Goal: Information Seeking & Learning: Learn about a topic

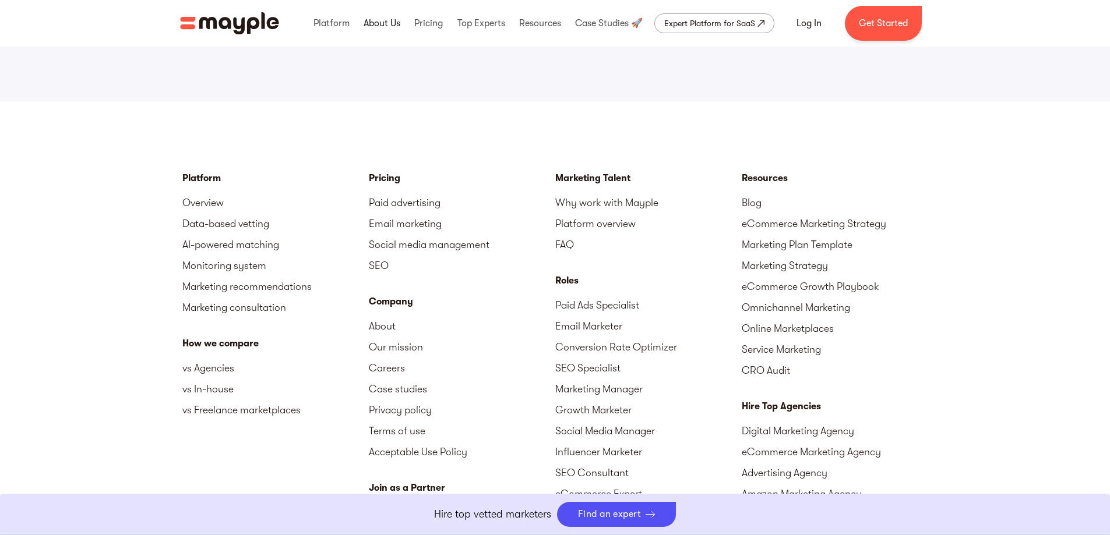
scroll to position [1511, 0]
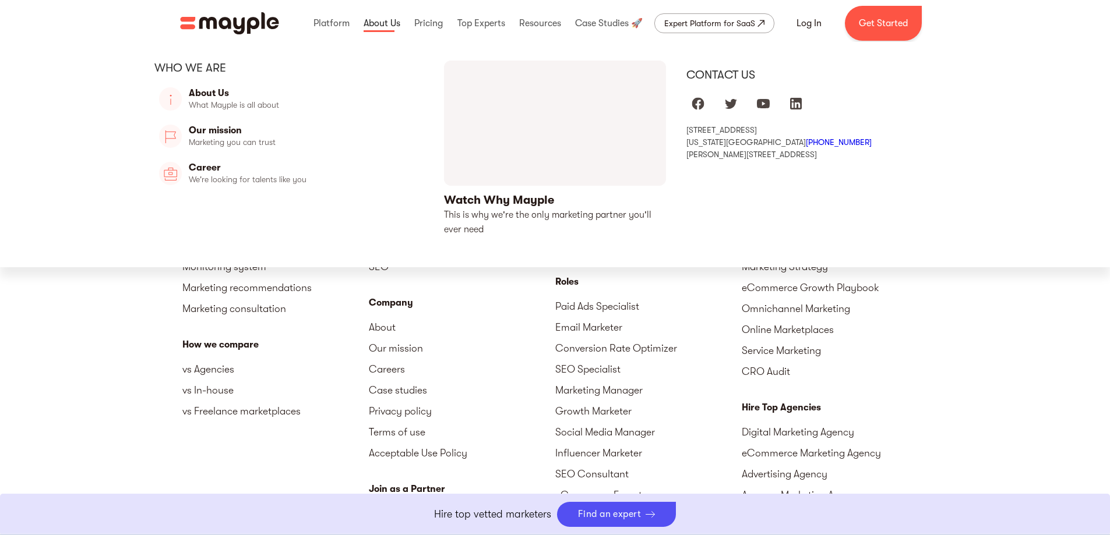
click at [383, 28] on link at bounding box center [382, 23] width 43 height 37
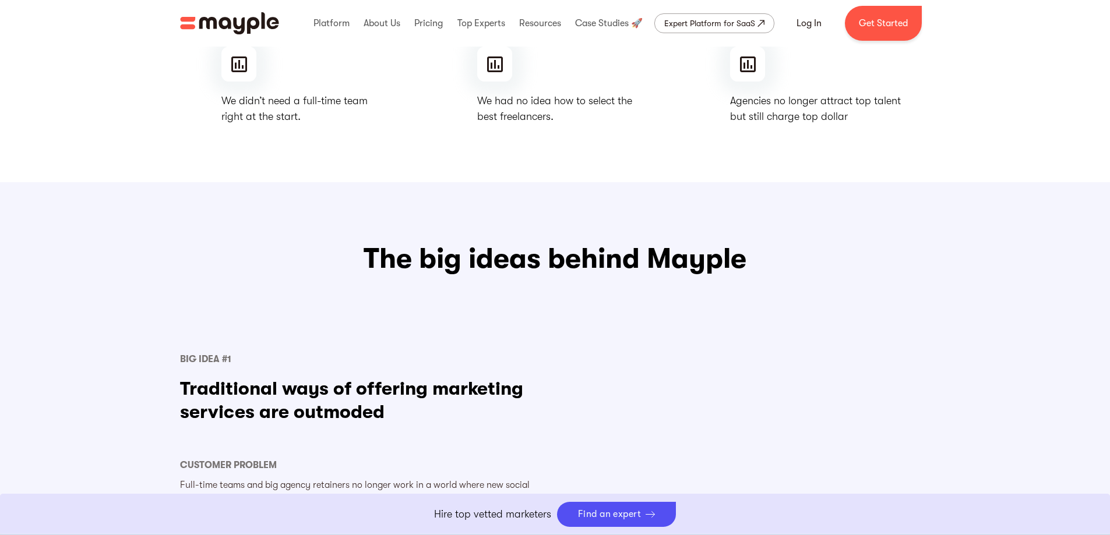
scroll to position [253, 0]
